Goal: Transaction & Acquisition: Purchase product/service

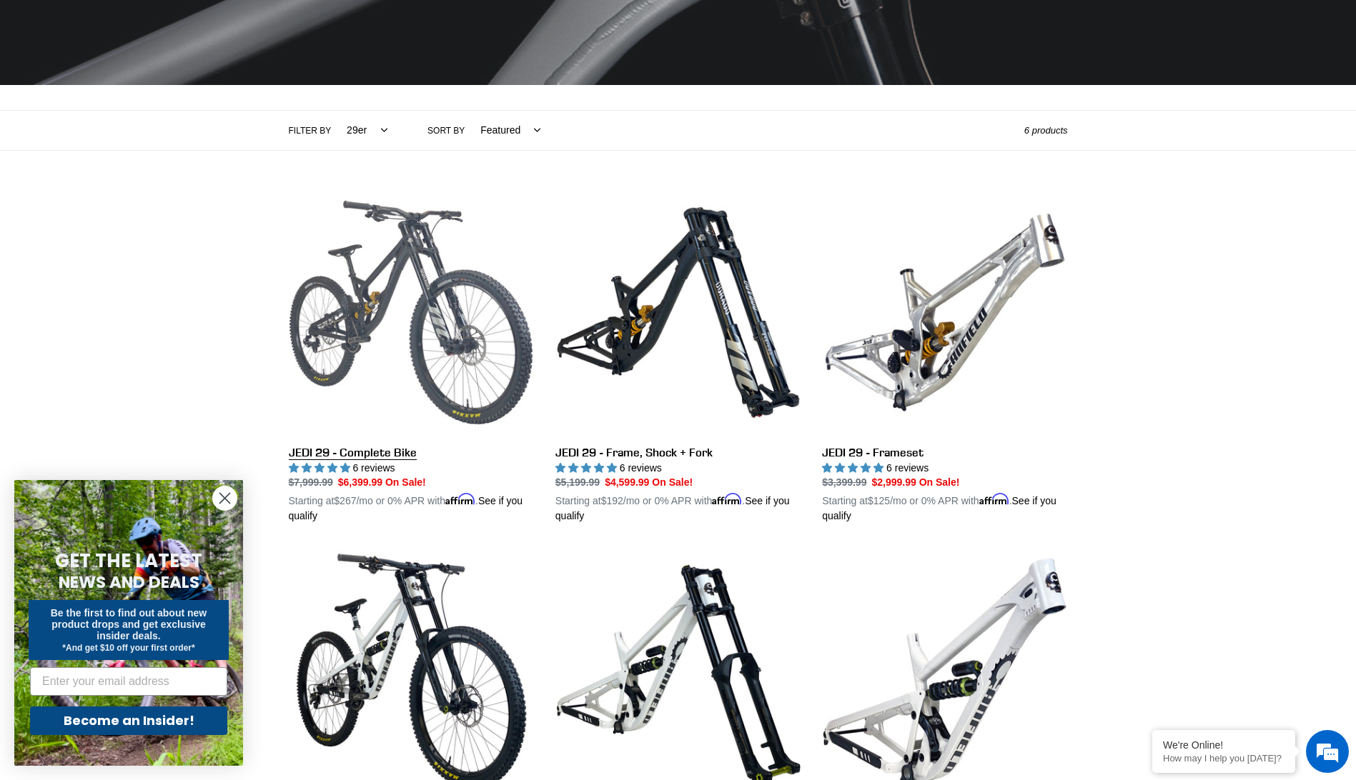
scroll to position [192, 0]
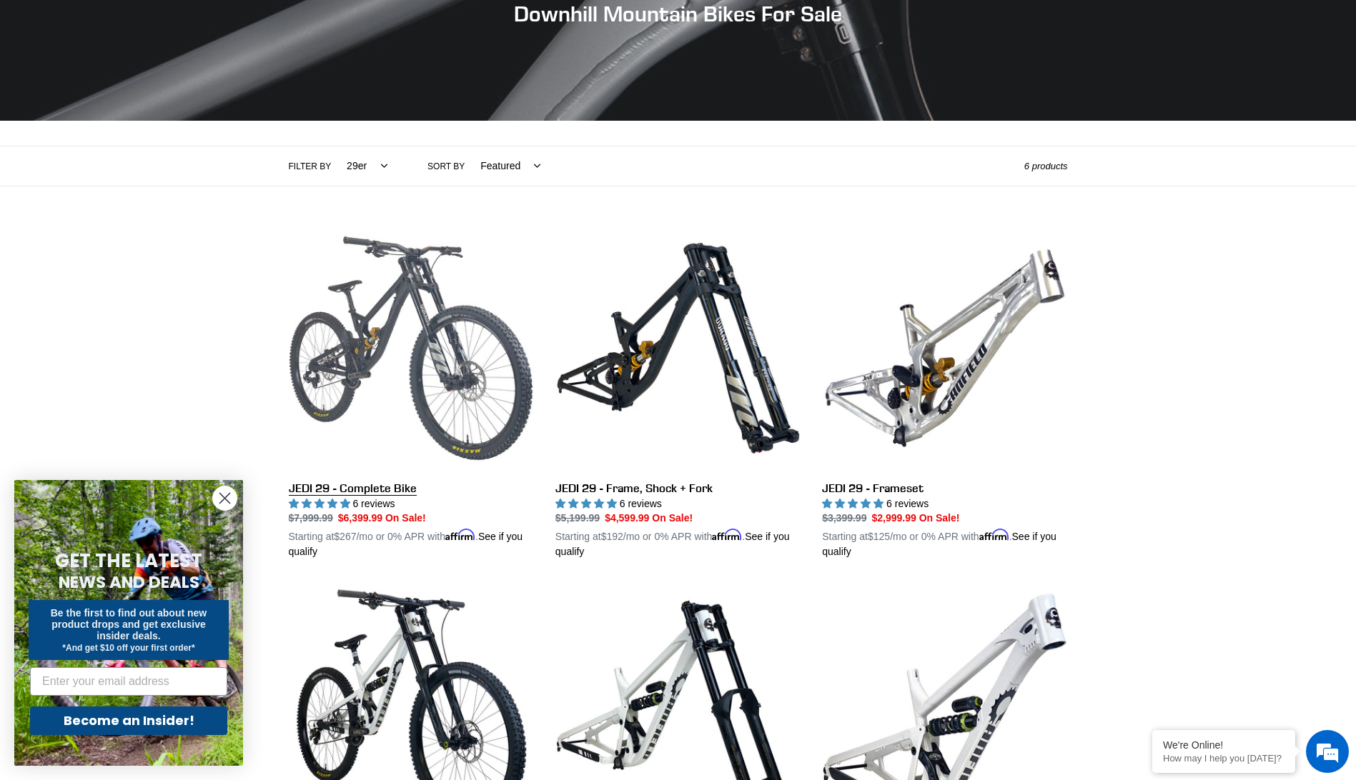
click at [361, 491] on link "JEDI 29 - Complete Bike" at bounding box center [411, 393] width 245 height 334
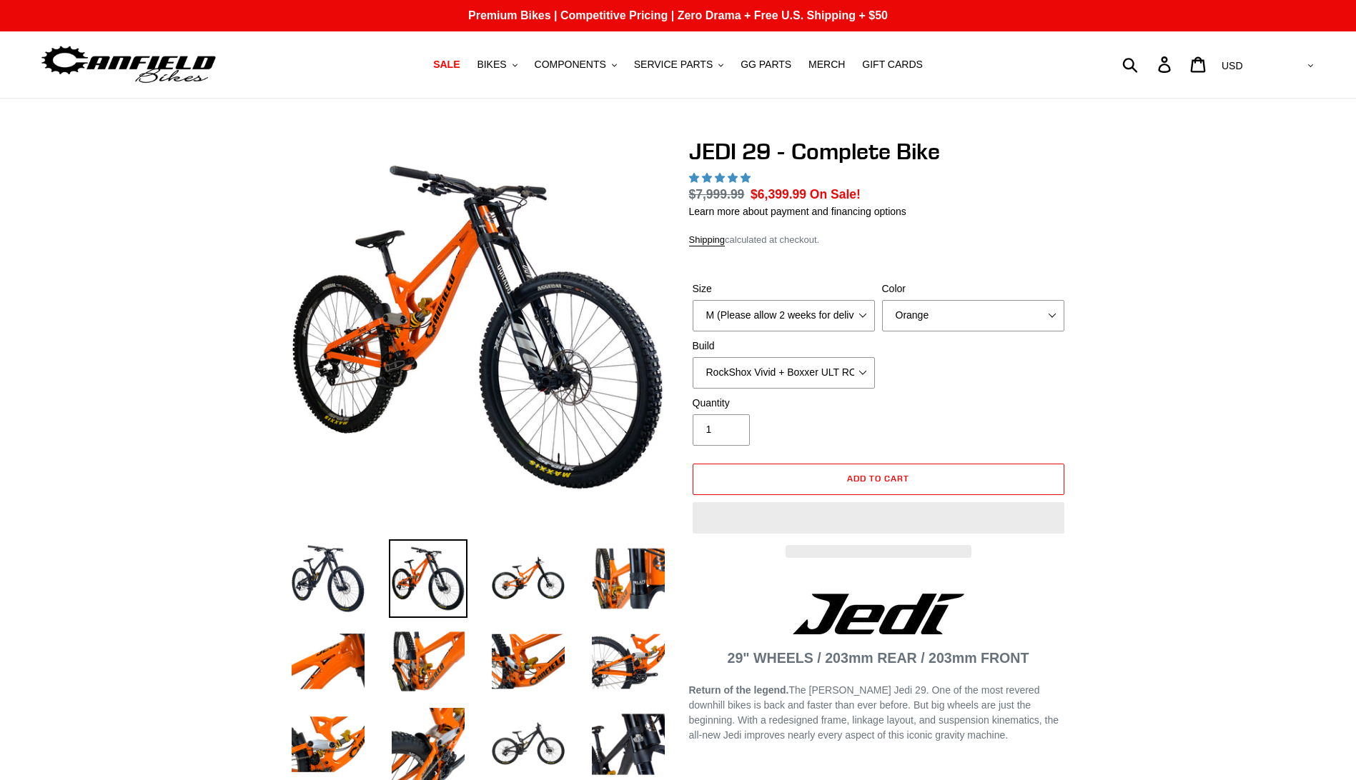
select select "highest-rating"
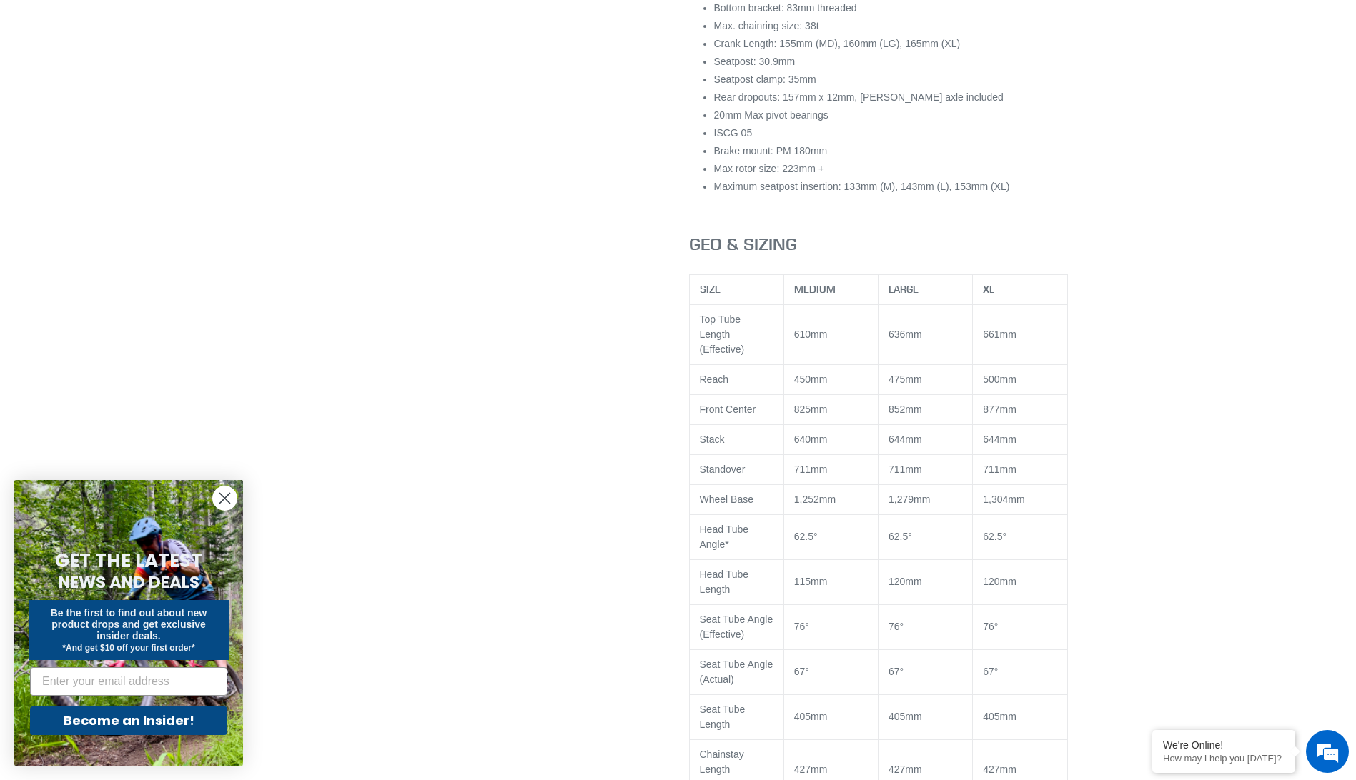
scroll to position [1429, 0]
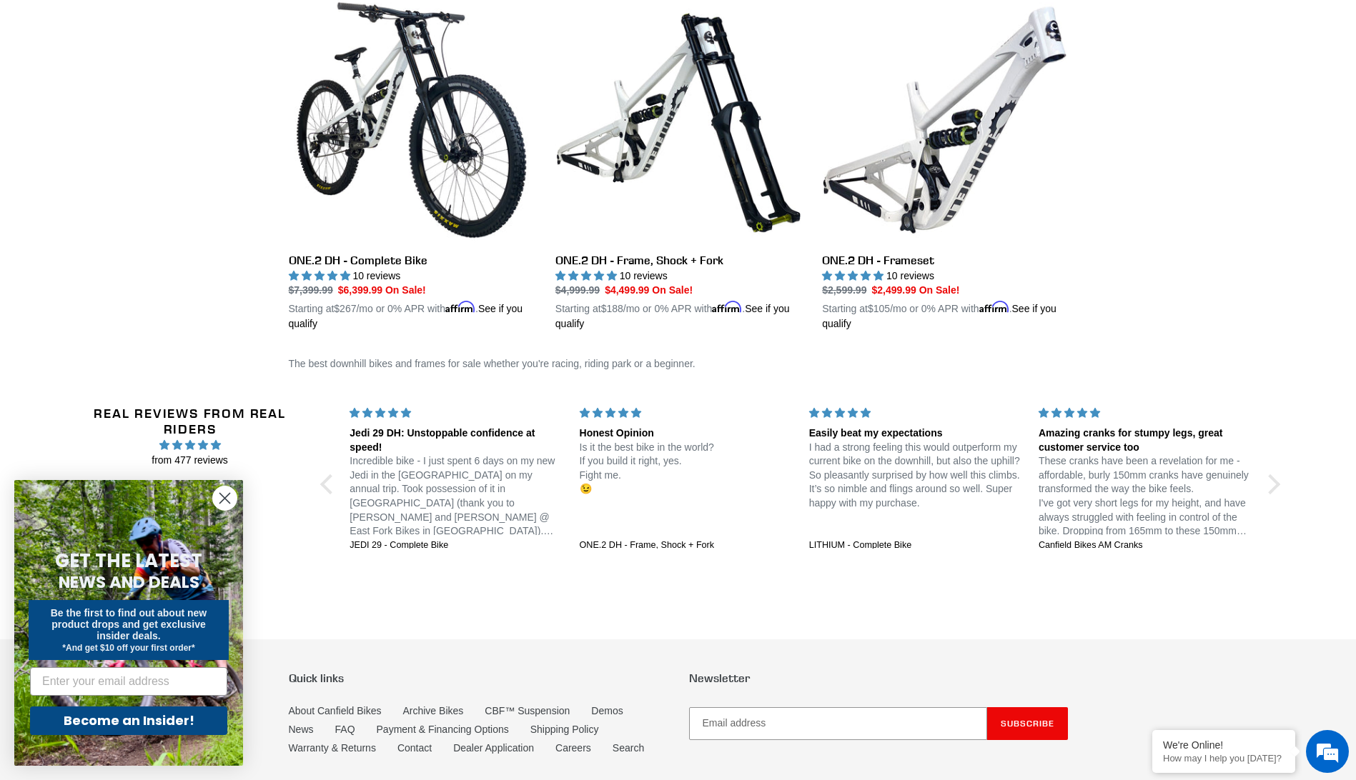
scroll to position [621, 0]
